Goal: Navigation & Orientation: Find specific page/section

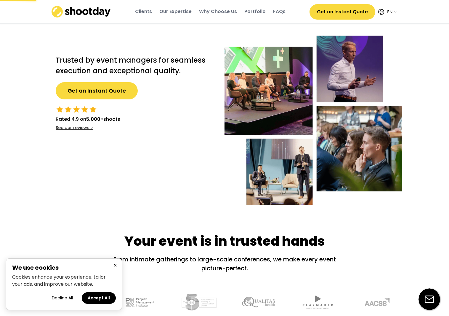
select select ""en""
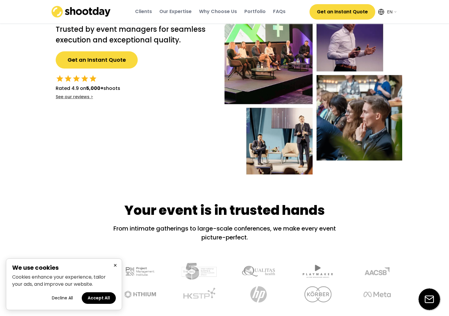
scroll to position [35, 0]
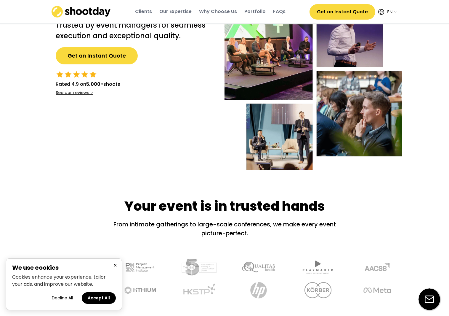
click at [102, 297] on button "Accept All" at bounding box center [99, 298] width 34 height 12
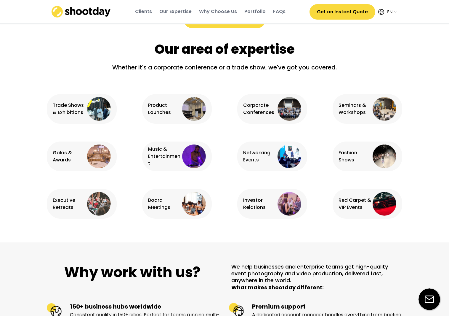
scroll to position [344, 0]
click at [353, 158] on div "Fashion Shows" at bounding box center [355, 156] width 33 height 14
click at [387, 156] on img at bounding box center [385, 156] width 24 height 24
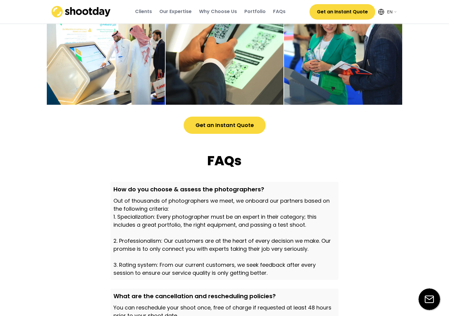
scroll to position [1600, 0]
